Goal: Check status

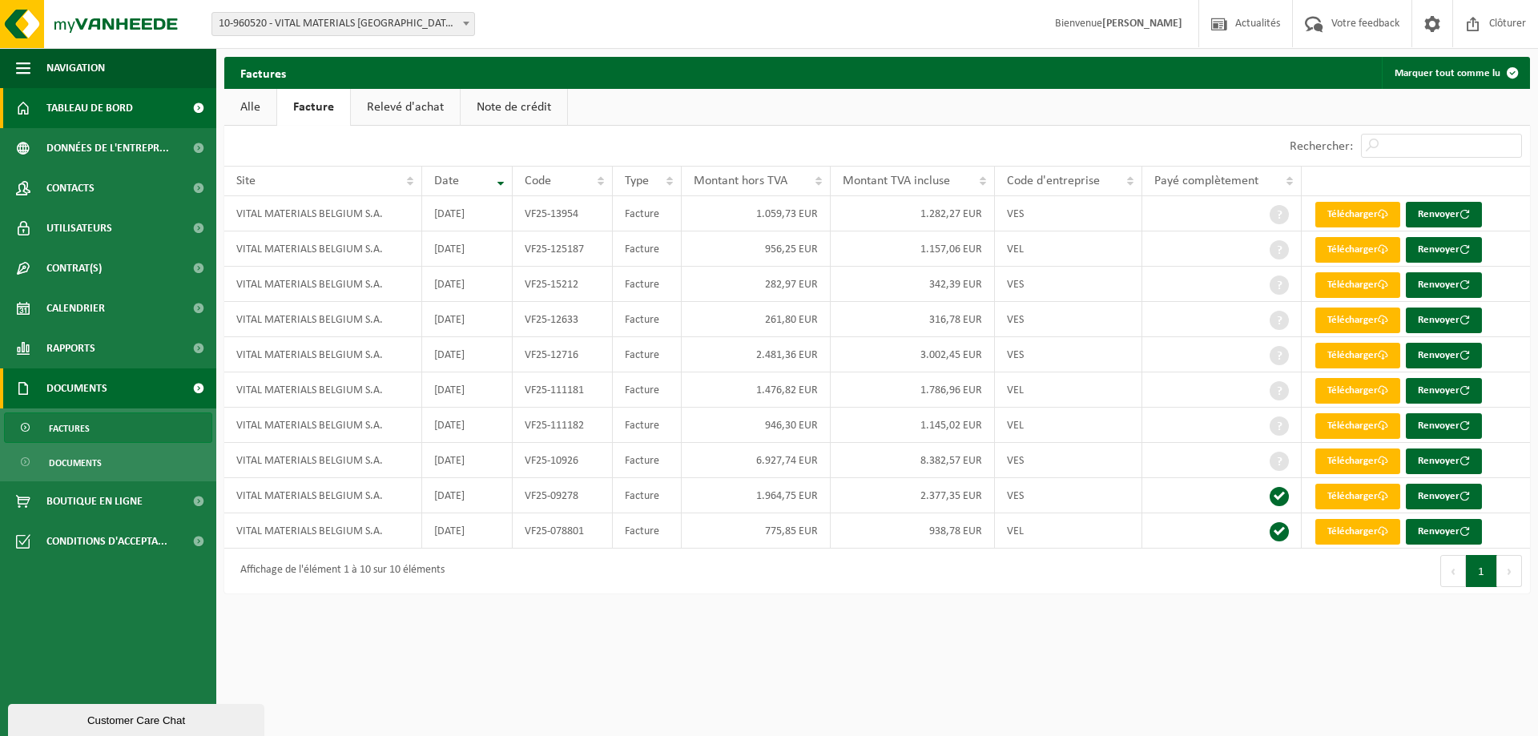
click at [79, 123] on span "Tableau de bord" at bounding box center [89, 108] width 87 height 40
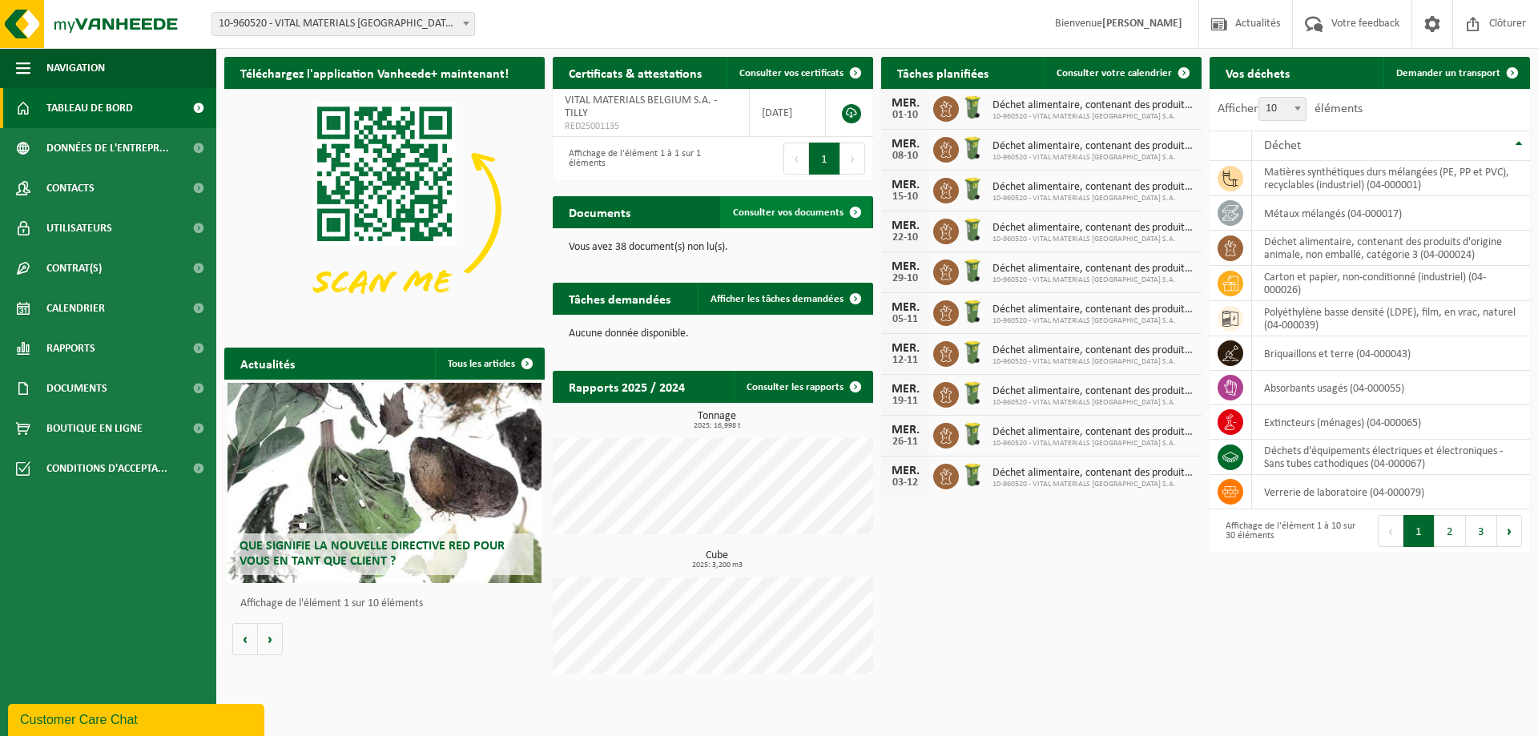
click at [775, 205] on link "Consulter vos documents" at bounding box center [795, 212] width 151 height 32
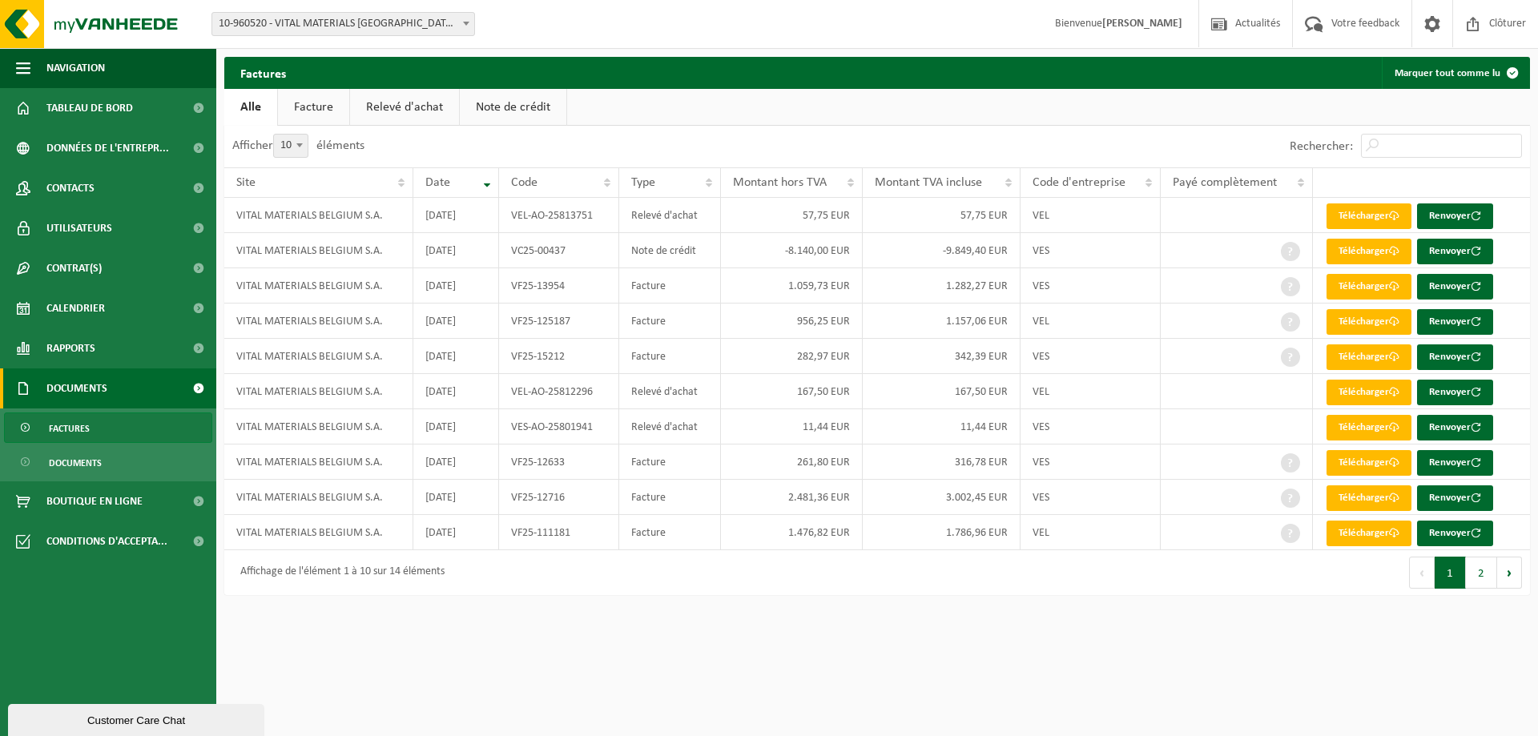
click at [418, 103] on link "Relevé d'achat" at bounding box center [404, 107] width 109 height 37
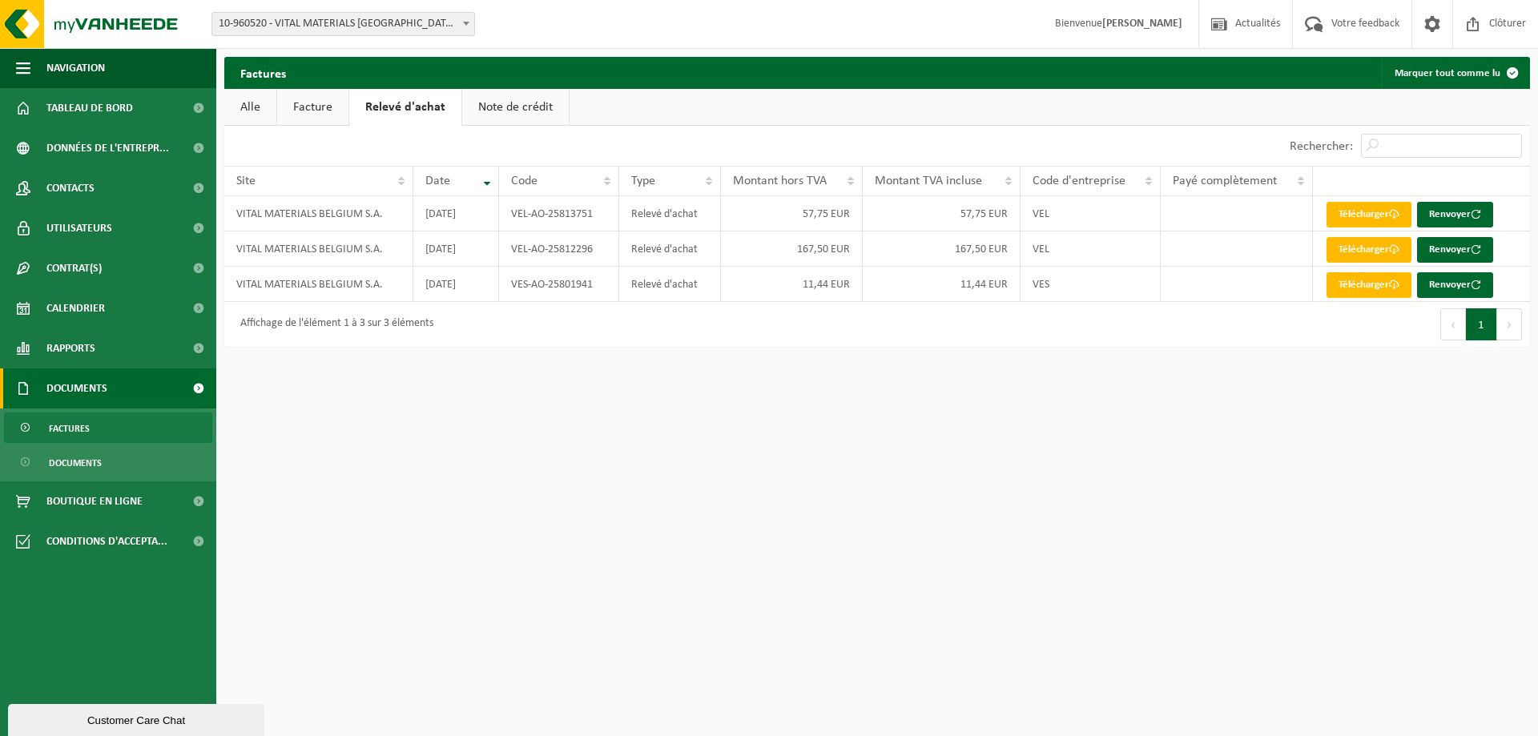
click at [335, 107] on link "Facture" at bounding box center [312, 107] width 71 height 37
